Goal: Task Accomplishment & Management: Complete application form

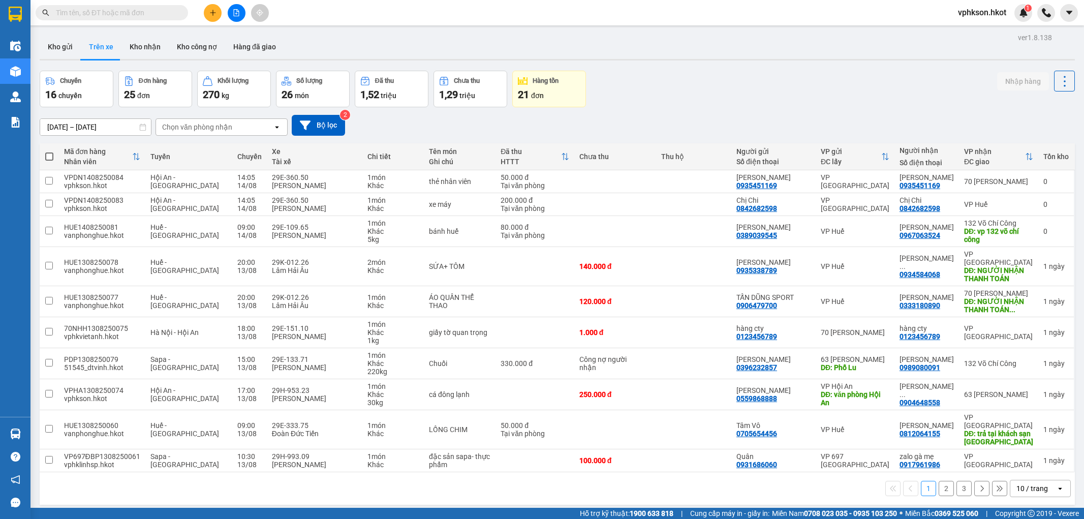
click at [57, 48] on button "Kho gửi" at bounding box center [60, 47] width 41 height 24
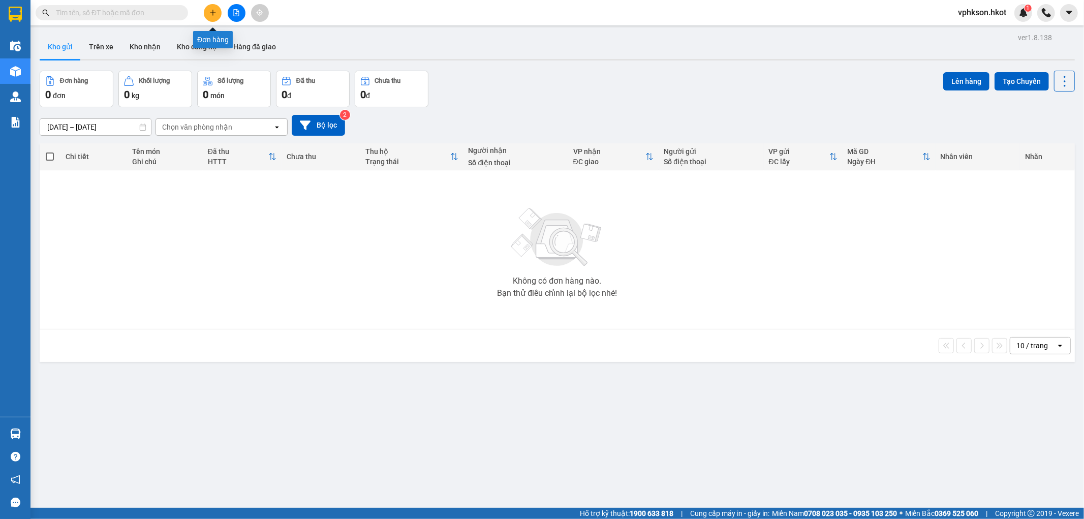
click at [206, 12] on button at bounding box center [213, 13] width 18 height 18
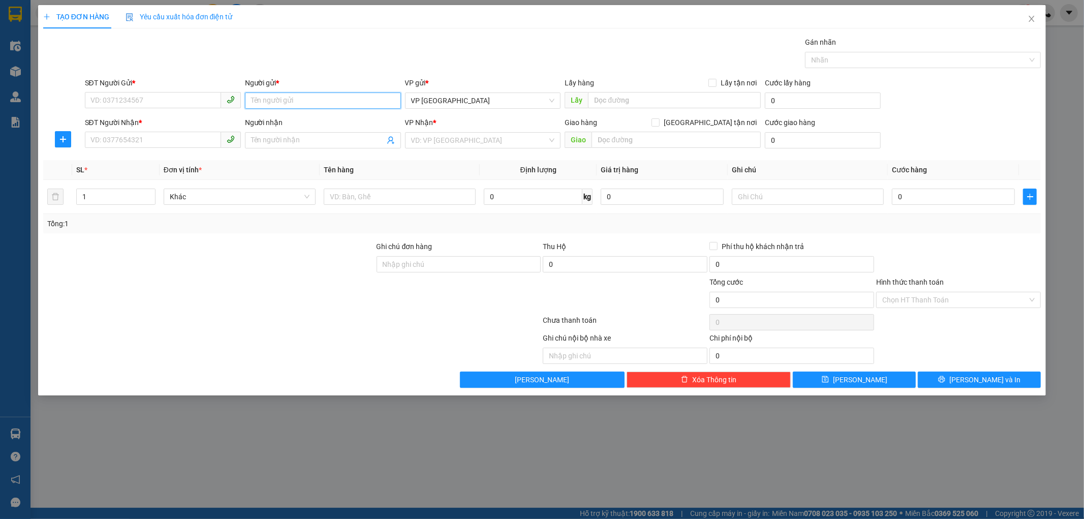
click at [300, 101] on input "Người gửi *" at bounding box center [323, 101] width 156 height 16
type input "[PERSON_NAME]"
click at [158, 100] on input "SĐT Người Gửi *" at bounding box center [153, 100] width 136 height 16
type input "0938511509"
click at [277, 136] on input "Người nhận" at bounding box center [318, 140] width 134 height 11
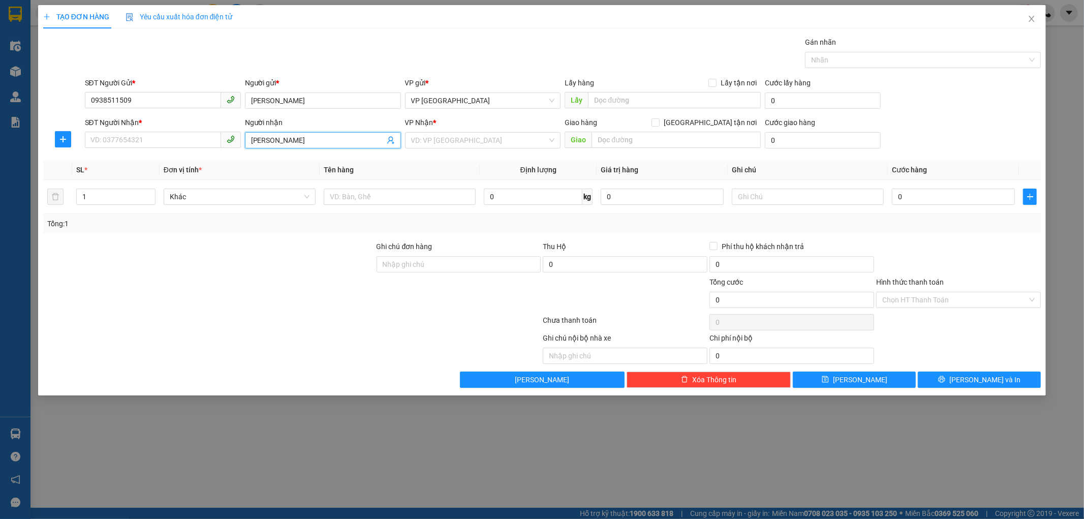
type input "[PERSON_NAME]"
click at [158, 140] on input "SĐT Người Nhận *" at bounding box center [153, 140] width 136 height 16
type input "0379516130"
click at [367, 199] on input "text" at bounding box center [400, 197] width 152 height 16
type input "Máy in"
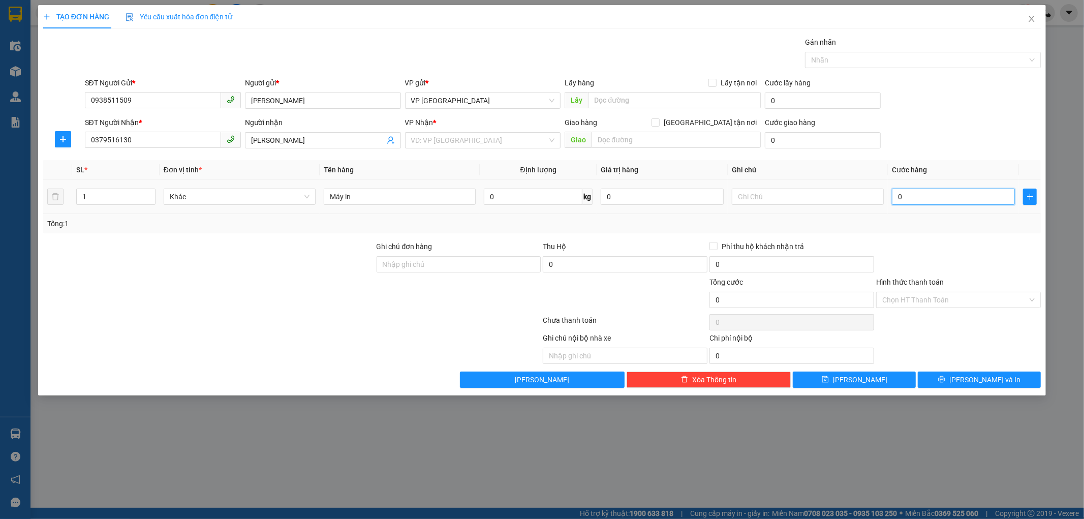
click at [910, 195] on input "0" at bounding box center [953, 197] width 123 height 16
type input "1"
type input "16"
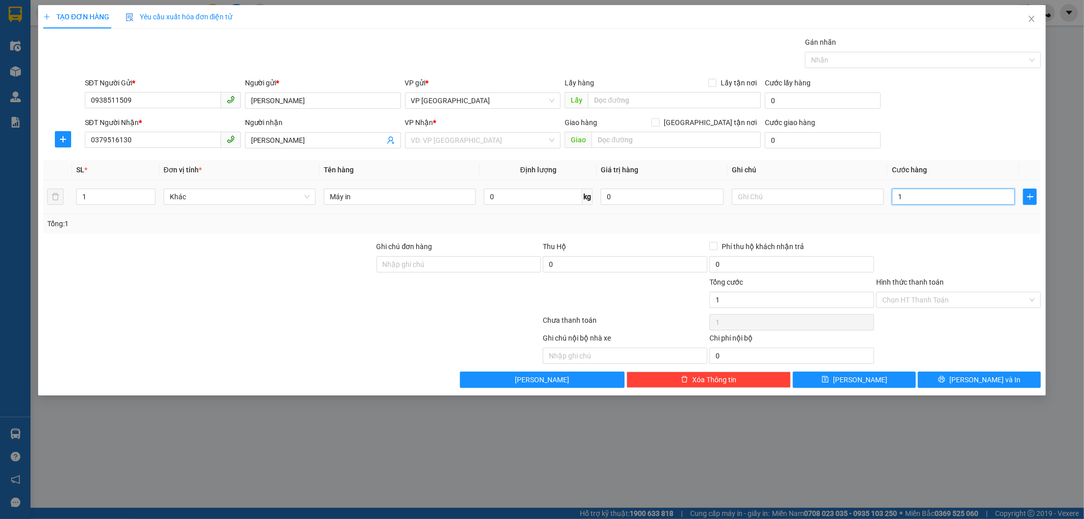
type input "16"
type input "160"
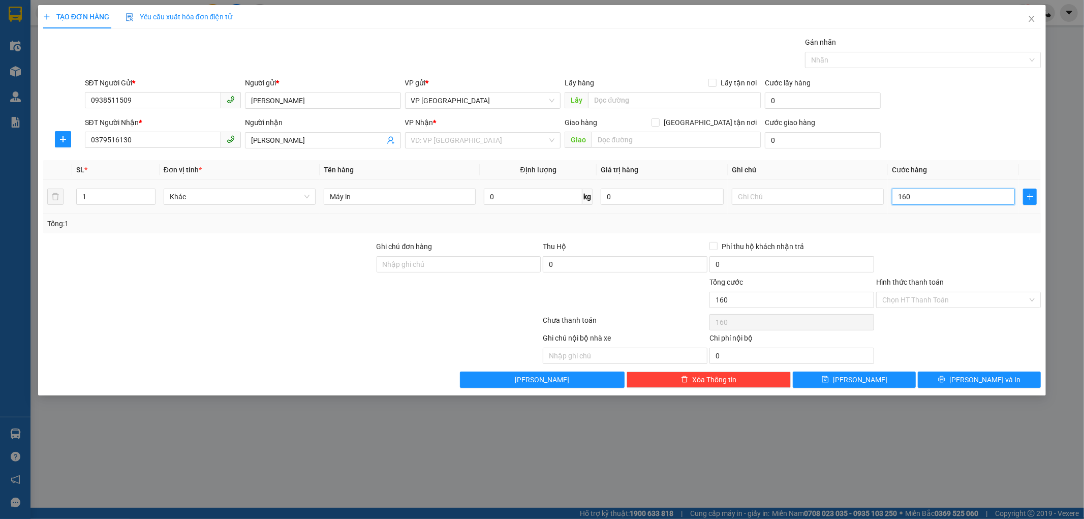
type input "1.600"
type input "16.000"
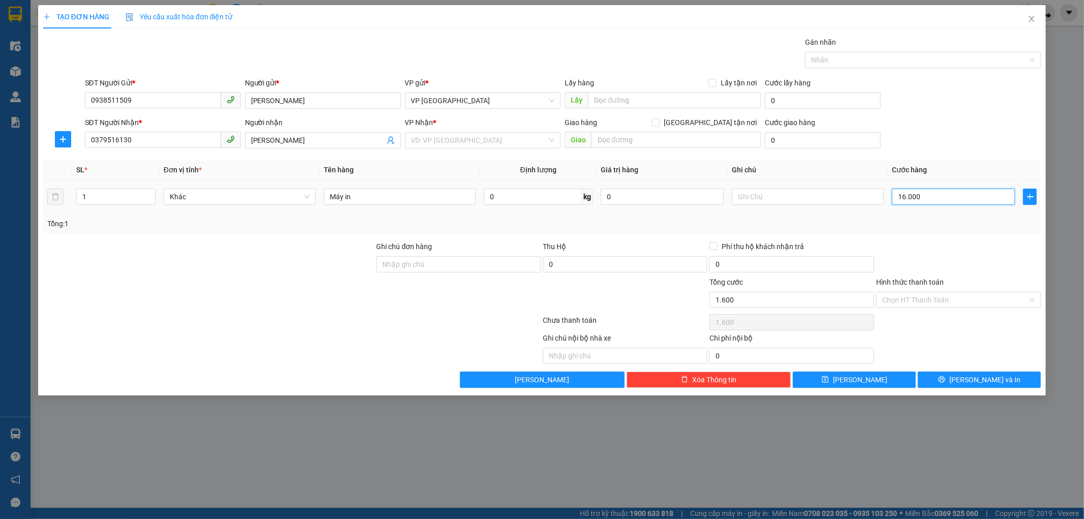
type input "16.000"
type input "160.000"
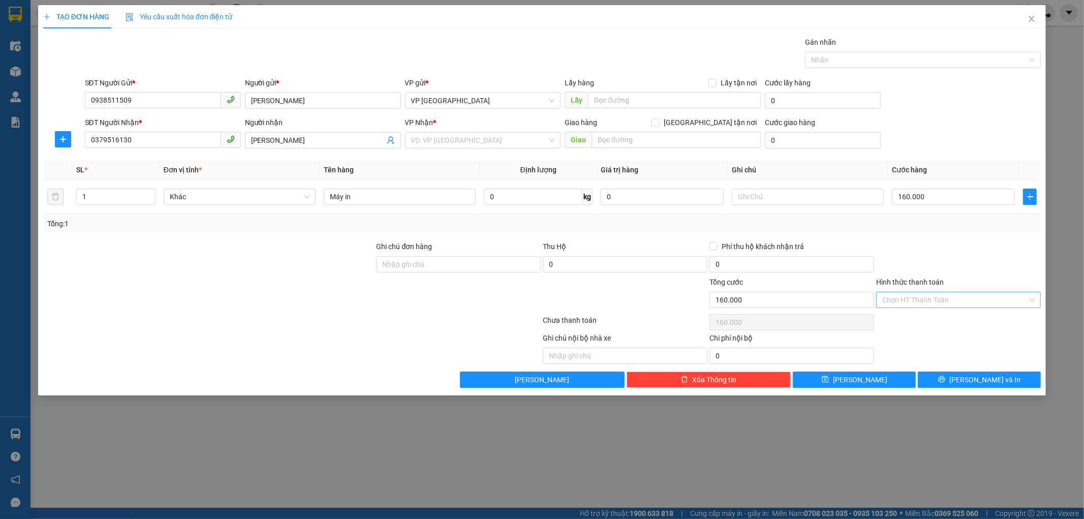
click at [907, 299] on input "Hình thức thanh toán" at bounding box center [955, 299] width 145 height 15
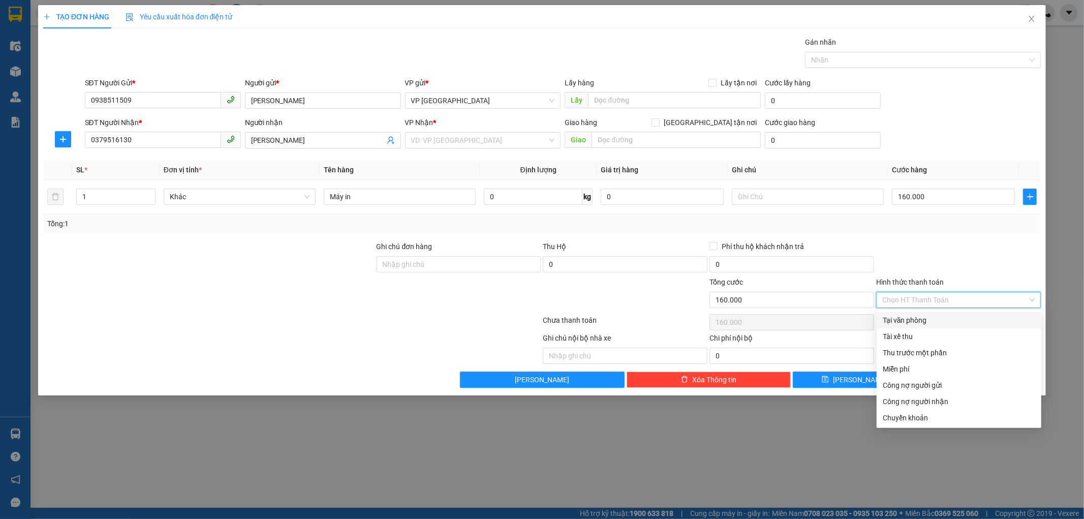
click at [911, 318] on div "Tại văn phòng" at bounding box center [959, 320] width 153 height 11
type input "0"
click at [457, 143] on input "search" at bounding box center [479, 140] width 137 height 15
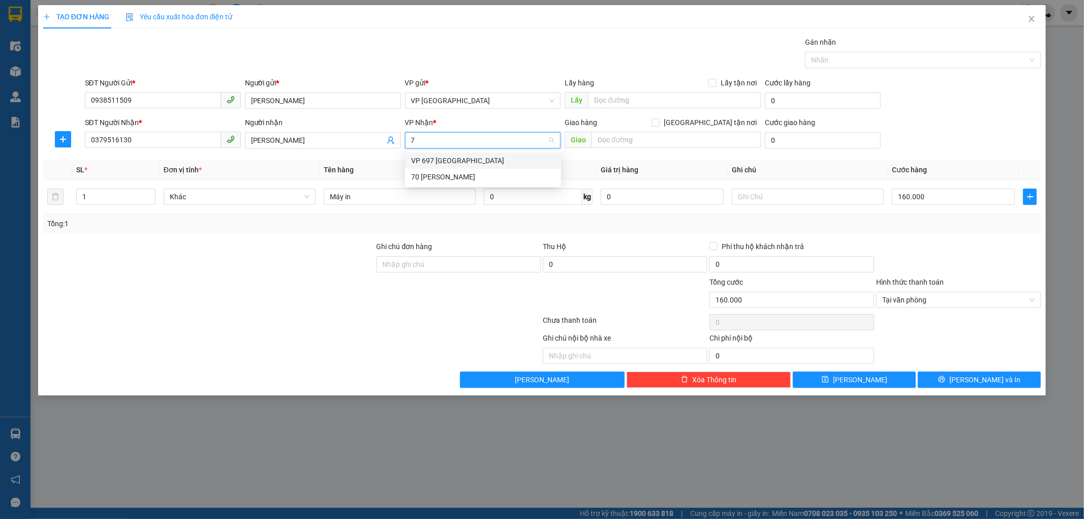
type input "70"
click at [456, 156] on div "70 [PERSON_NAME]" at bounding box center [483, 160] width 144 height 11
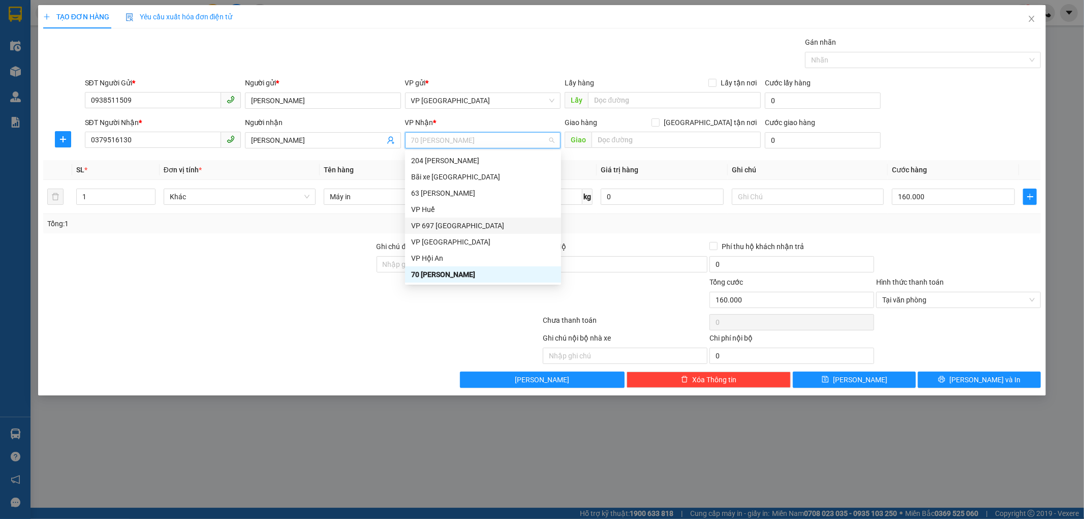
click at [300, 288] on div at bounding box center [209, 295] width 334 height 36
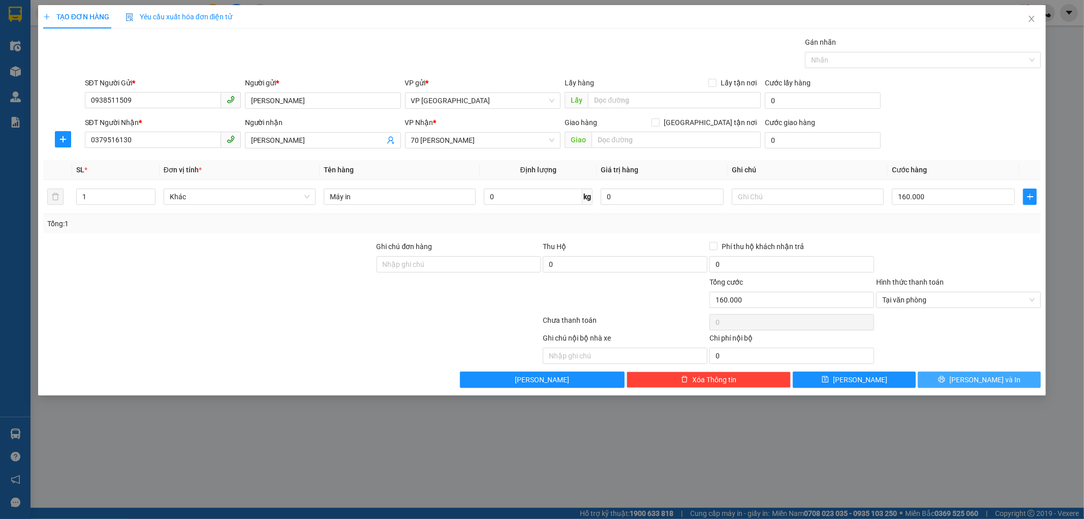
click at [970, 377] on button "[PERSON_NAME] và In" at bounding box center [979, 380] width 123 height 16
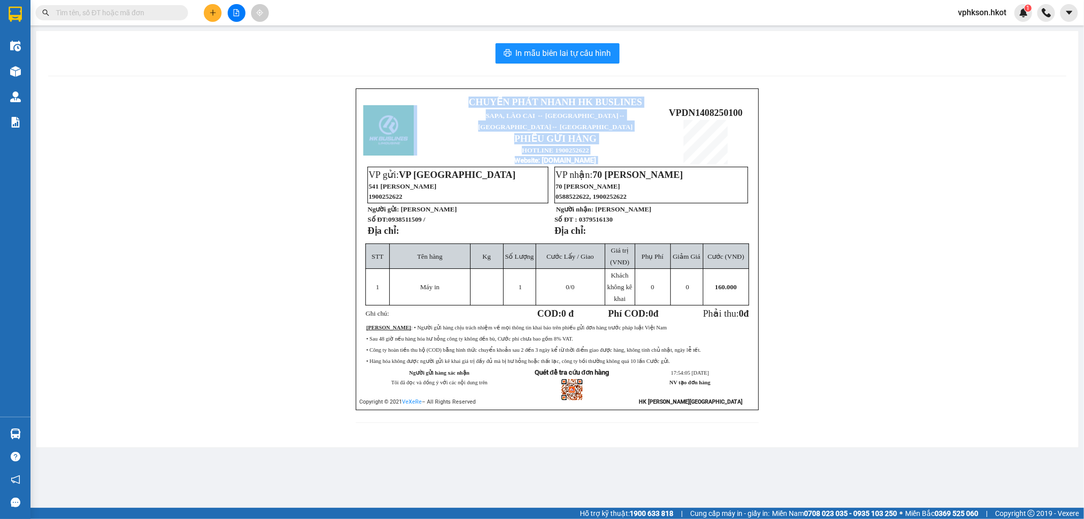
drag, startPoint x: 670, startPoint y: 104, endPoint x: 756, endPoint y: 99, distance: 86.0
click at [756, 99] on div "CHUYỂN PHÁT NHANH HK BUSLINES SAPA, [GEOGRAPHIC_DATA] ↔ [GEOGRAPHIC_DATA] ↔ [GE…" at bounding box center [558, 249] width 404 height 322
copy table "CHUYỂN PHÁT NHANH HK BUSLINES SAPA, [GEOGRAPHIC_DATA] ↔ [GEOGRAPHIC_DATA] ↔ [GE…"
